Goal: Task Accomplishment & Management: Use online tool/utility

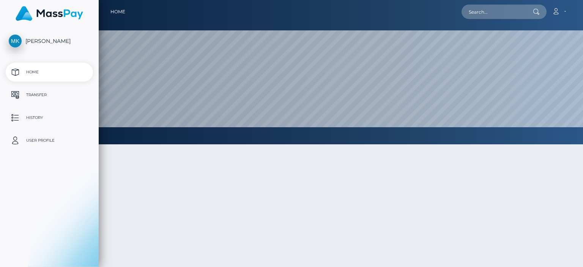
select select
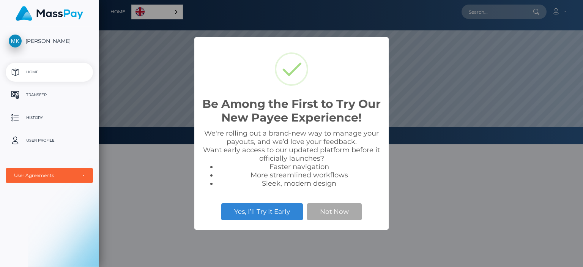
scroll to position [144, 485]
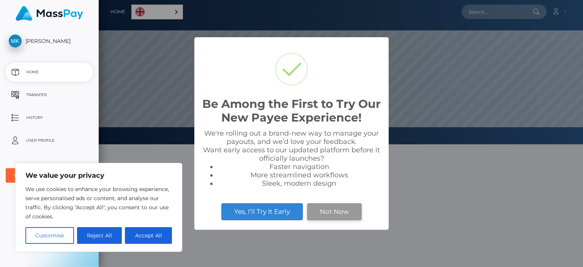
click at [336, 215] on button "Not Now" at bounding box center [334, 211] width 55 height 17
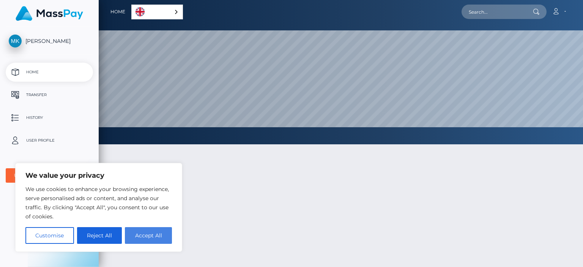
click at [160, 232] on button "Accept All" at bounding box center [148, 235] width 47 height 17
checkbox input "true"
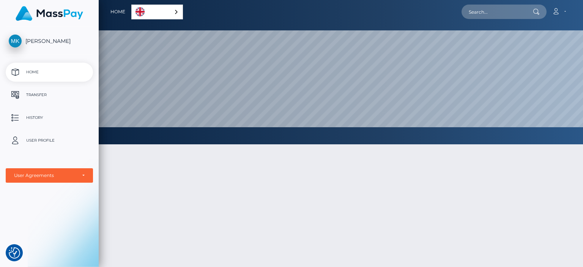
click at [178, 7] on link "English" at bounding box center [157, 12] width 51 height 14
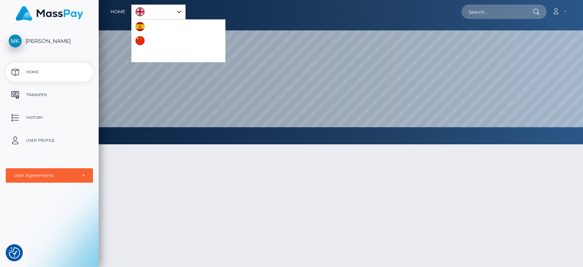
click at [154, 171] on div at bounding box center [341, 243] width 485 height 220
click at [186, 187] on div at bounding box center [341, 243] width 485 height 220
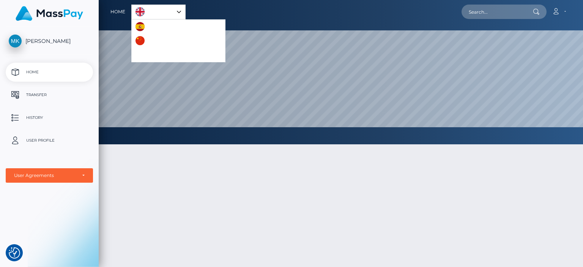
click at [296, 158] on div at bounding box center [341, 243] width 485 height 220
click at [172, 201] on div at bounding box center [341, 243] width 485 height 220
click at [60, 92] on p "Transfer" at bounding box center [49, 94] width 81 height 11
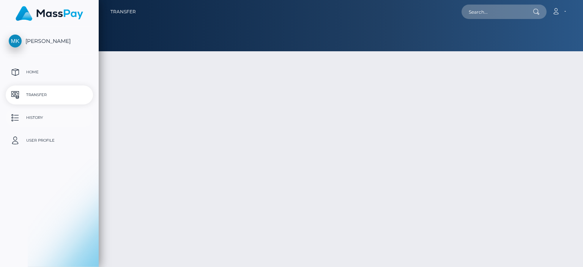
select select
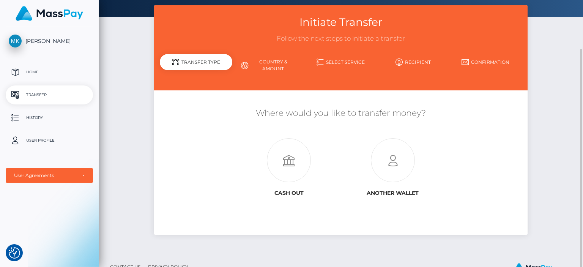
scroll to position [46, 0]
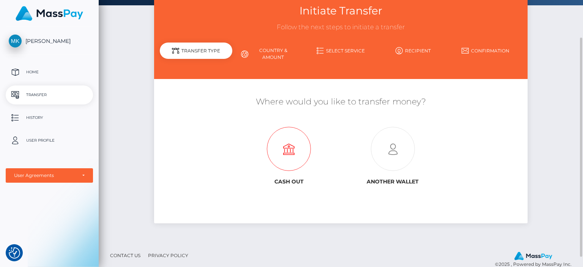
click at [292, 158] on icon at bounding box center [289, 149] width 104 height 44
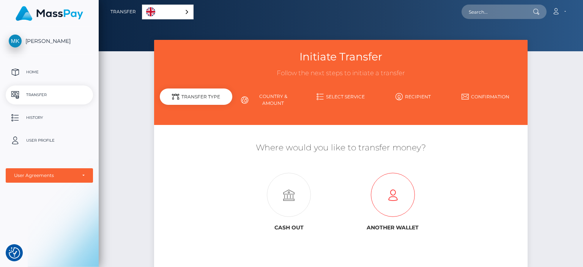
click at [391, 195] on icon at bounding box center [393, 195] width 104 height 44
click at [277, 108] on link "Country & Amount" at bounding box center [268, 100] width 73 height 20
click at [267, 101] on link "Country & Amount" at bounding box center [268, 100] width 73 height 20
click at [272, 98] on link "Country & Amount" at bounding box center [268, 100] width 73 height 20
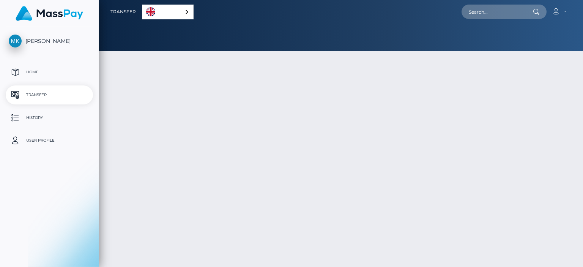
select select
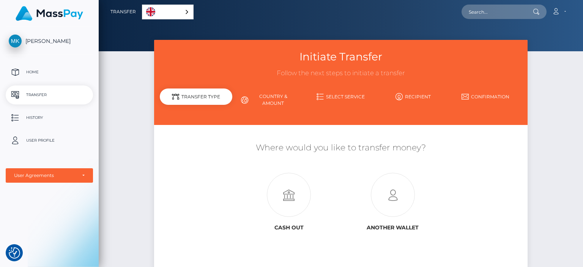
click at [265, 101] on link "Country & Amount" at bounding box center [268, 100] width 73 height 20
click at [345, 96] on link "Select Service" at bounding box center [341, 96] width 73 height 13
click at [45, 119] on p "History" at bounding box center [49, 117] width 81 height 11
